Goal: Task Accomplishment & Management: Manage account settings

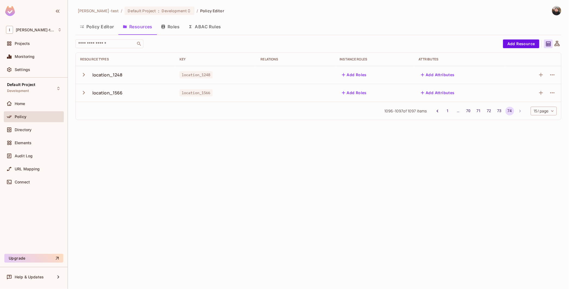
click at [138, 29] on button "Resources" at bounding box center [138, 27] width 38 height 14
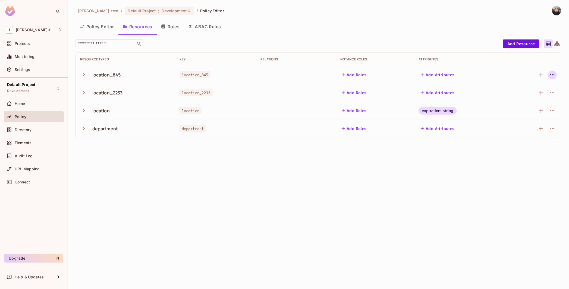
click at [554, 74] on icon "button" at bounding box center [553, 74] width 7 height 7
click at [547, 108] on span "Delete Resource" at bounding box center [531, 108] width 33 height 9
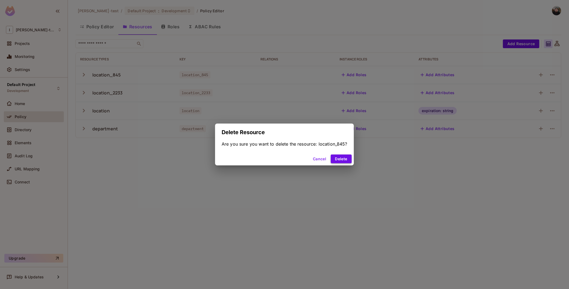
click at [347, 157] on button "Delete" at bounding box center [341, 158] width 21 height 9
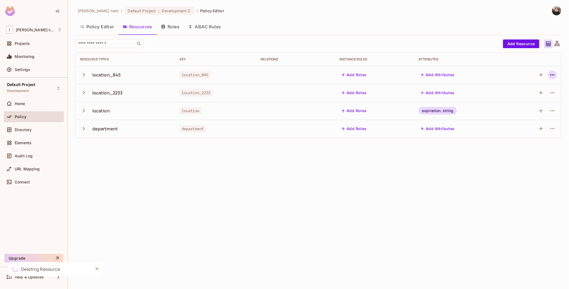
click at [552, 76] on icon "button" at bounding box center [553, 74] width 7 height 7
click at [543, 194] on div at bounding box center [284, 144] width 569 height 289
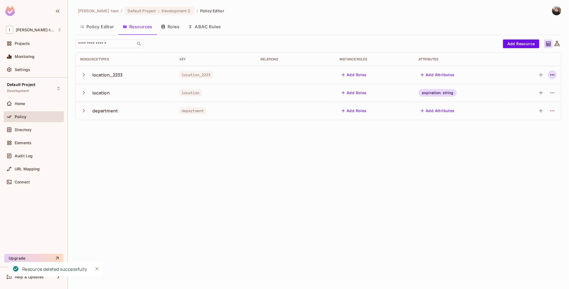
click at [553, 73] on icon "button" at bounding box center [553, 74] width 7 height 7
click at [521, 108] on div "Delete Resource" at bounding box center [531, 107] width 30 height 5
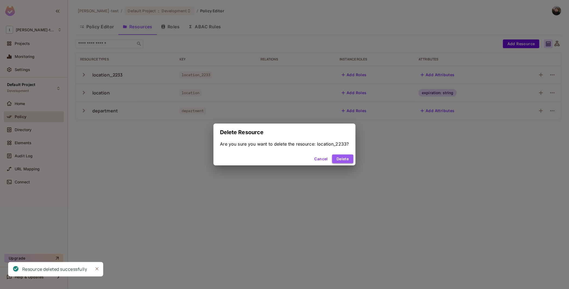
click at [341, 155] on button "Delete" at bounding box center [342, 158] width 21 height 9
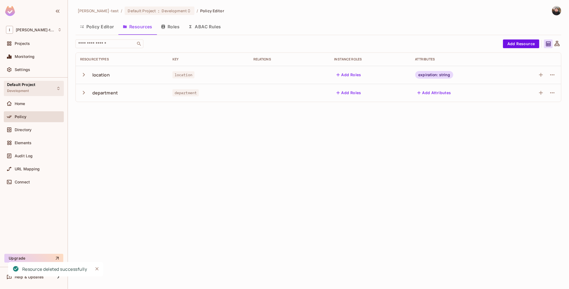
click at [23, 86] on span "Default Project" at bounding box center [21, 84] width 28 height 4
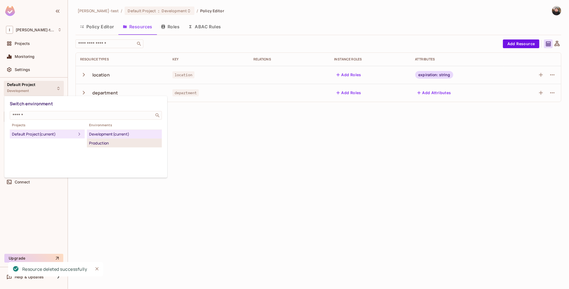
click at [117, 142] on div "Production" at bounding box center [124, 143] width 71 height 7
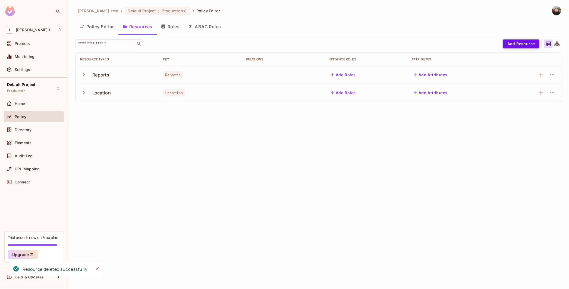
click at [534, 45] on button "Add Resource" at bounding box center [521, 43] width 36 height 9
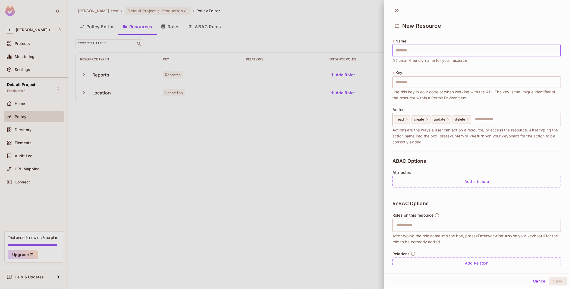
drag, startPoint x: 428, startPoint y: 48, endPoint x: 425, endPoint y: 50, distance: 3.3
click at [427, 49] on input "text" at bounding box center [477, 50] width 169 height 11
type input "**"
type input "***"
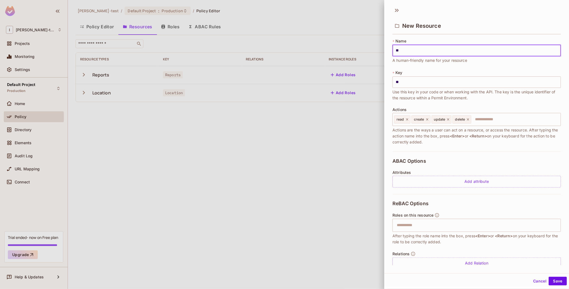
type input "***"
type input "****"
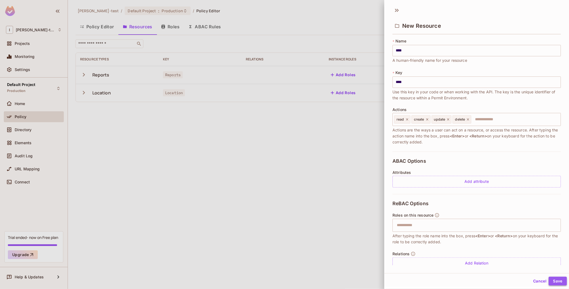
click at [550, 280] on button "Save" at bounding box center [558, 280] width 18 height 9
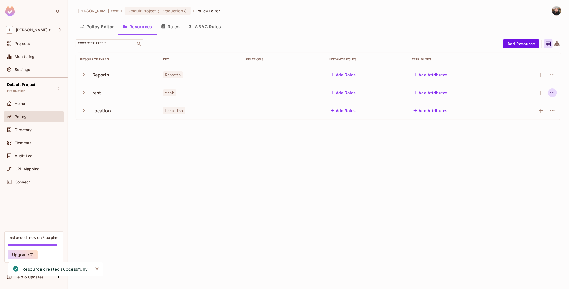
click at [553, 93] on icon "button" at bounding box center [553, 92] width 7 height 7
click at [526, 128] on div "Delete Resource" at bounding box center [531, 125] width 30 height 5
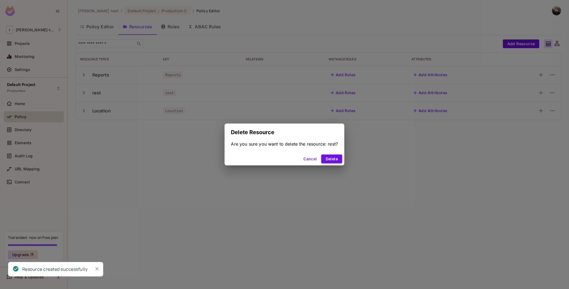
click at [330, 158] on button "Delete" at bounding box center [332, 158] width 21 height 9
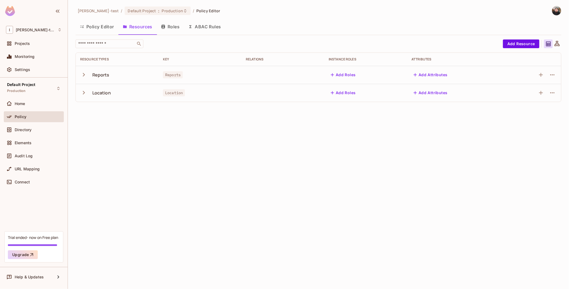
click at [24, 118] on span "Policy" at bounding box center [21, 116] width 12 height 4
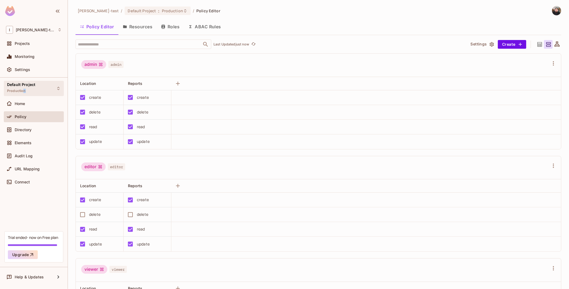
click at [24, 91] on span "Production" at bounding box center [16, 91] width 19 height 4
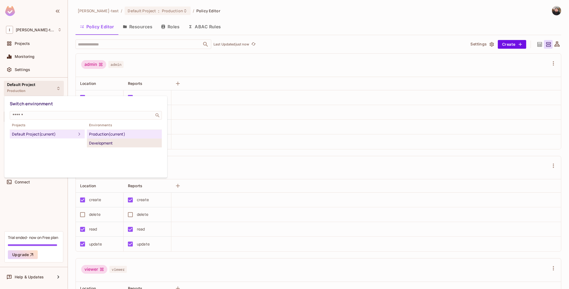
click at [113, 143] on div "Development" at bounding box center [124, 143] width 71 height 7
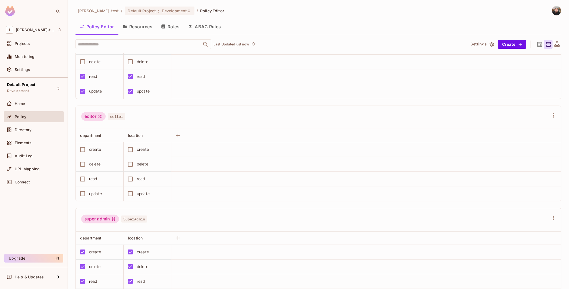
scroll to position [145, 0]
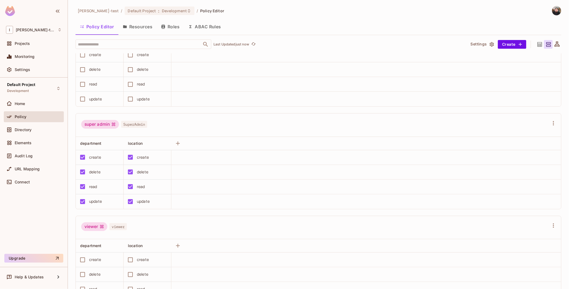
click at [537, 43] on icon at bounding box center [540, 44] width 7 height 7
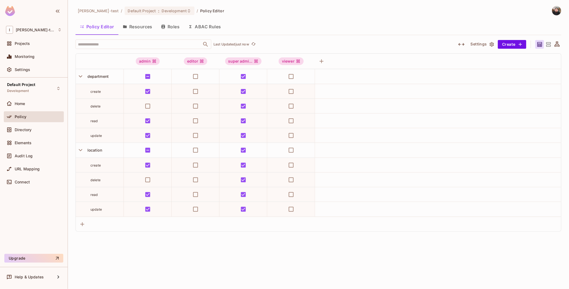
click at [164, 26] on icon "button" at bounding box center [163, 26] width 4 height 4
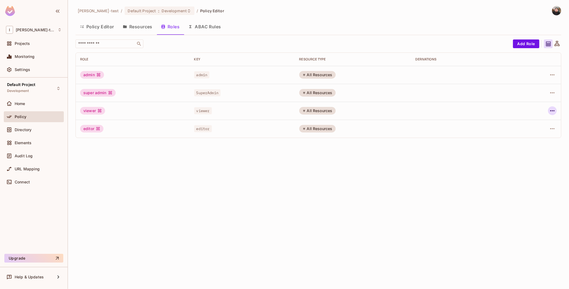
click at [555, 110] on icon "button" at bounding box center [553, 110] width 7 height 7
click at [528, 146] on div "Delete Role" at bounding box center [530, 146] width 21 height 5
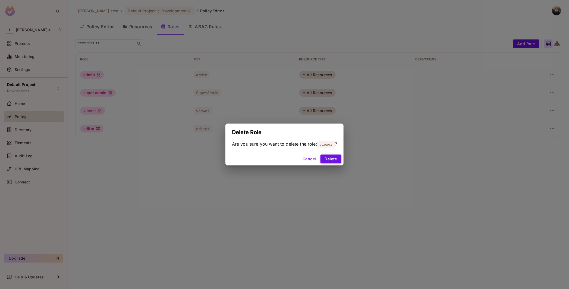
click at [340, 158] on button "Delete" at bounding box center [331, 158] width 21 height 9
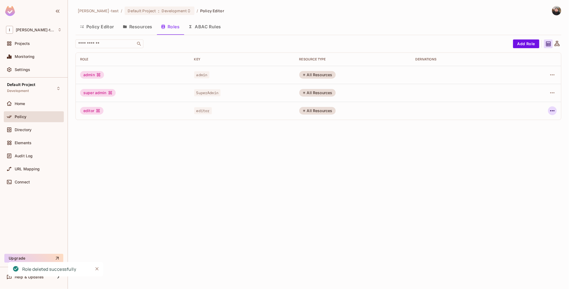
click at [553, 110] on icon "button" at bounding box center [553, 110] width 7 height 7
click at [530, 146] on div "Delete Role" at bounding box center [530, 146] width 21 height 5
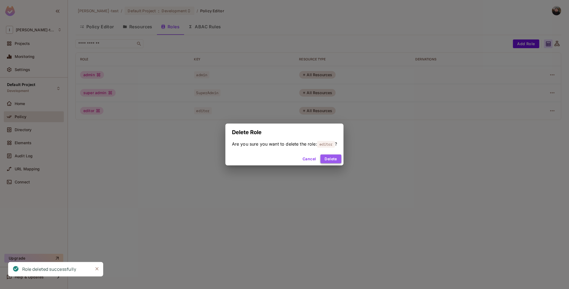
click at [330, 158] on button "Delete" at bounding box center [331, 158] width 21 height 9
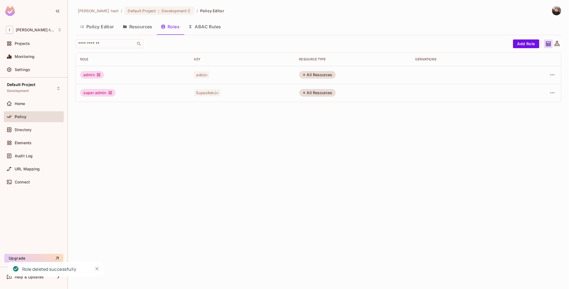
click at [112, 28] on button "Policy Editor" at bounding box center [97, 27] width 43 height 14
